Goal: Information Seeking & Learning: Learn about a topic

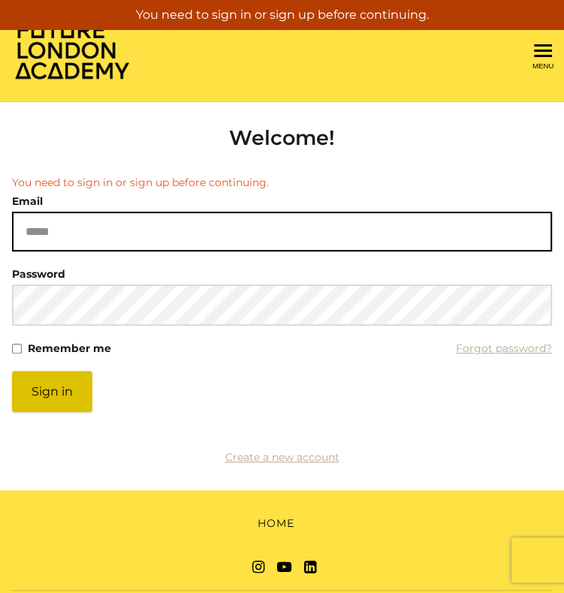
type input "**********"
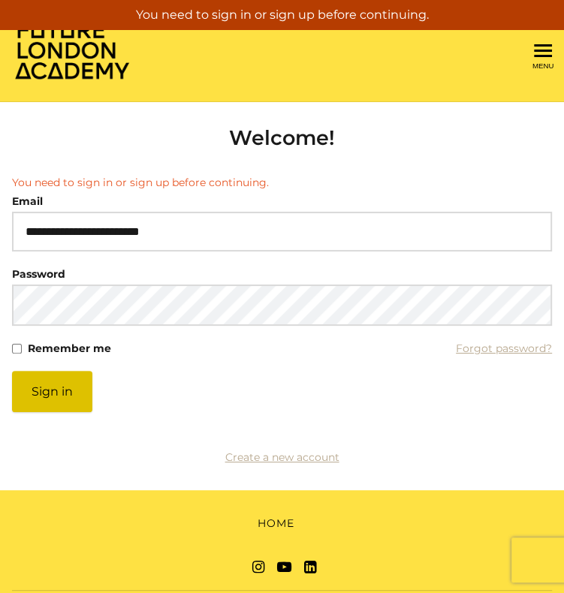
click at [59, 382] on button "Sign in" at bounding box center [52, 391] width 80 height 41
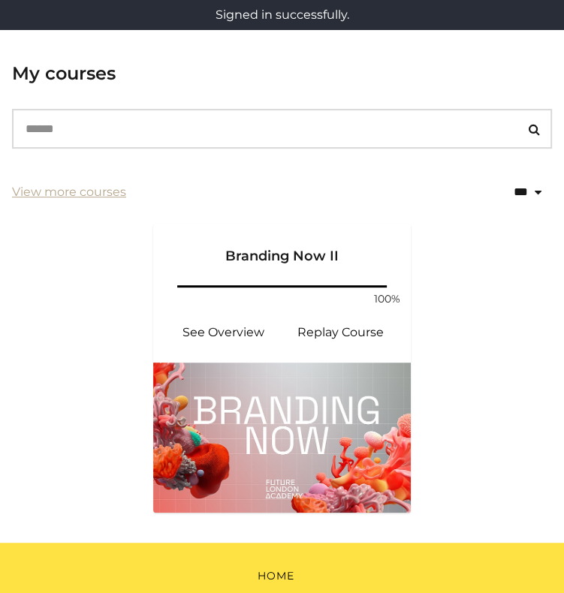
scroll to position [127, 0]
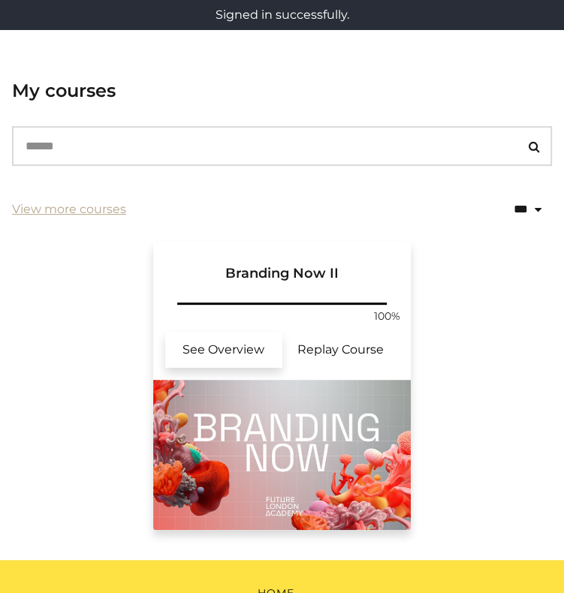
click at [201, 352] on link "See Overview" at bounding box center [223, 350] width 117 height 36
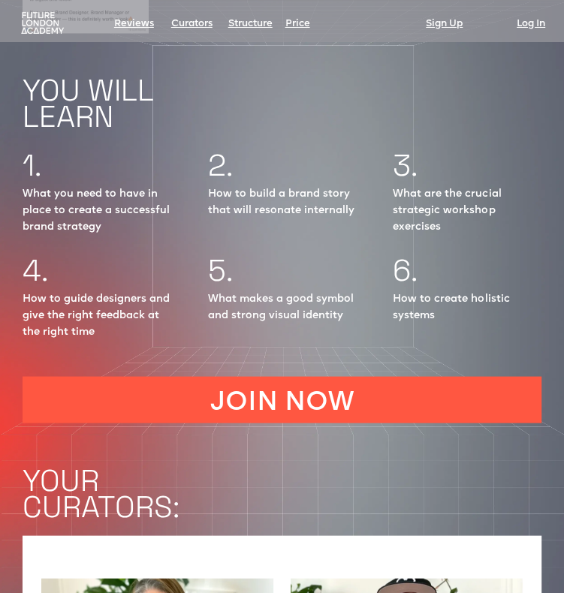
scroll to position [1250, 0]
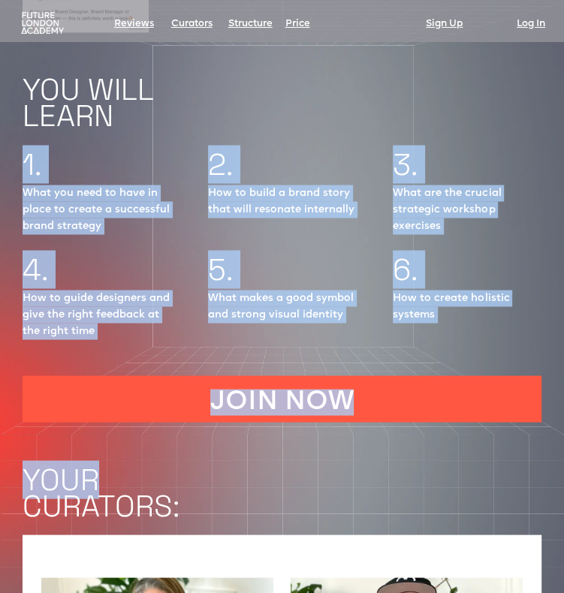
drag, startPoint x: 408, startPoint y: 468, endPoint x: 12, endPoint y: 124, distance: 524.6
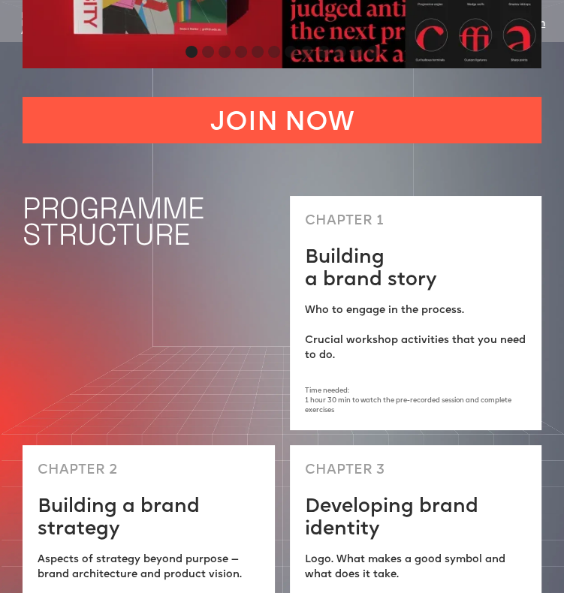
scroll to position [2747, 0]
